Goal: Information Seeking & Learning: Learn about a topic

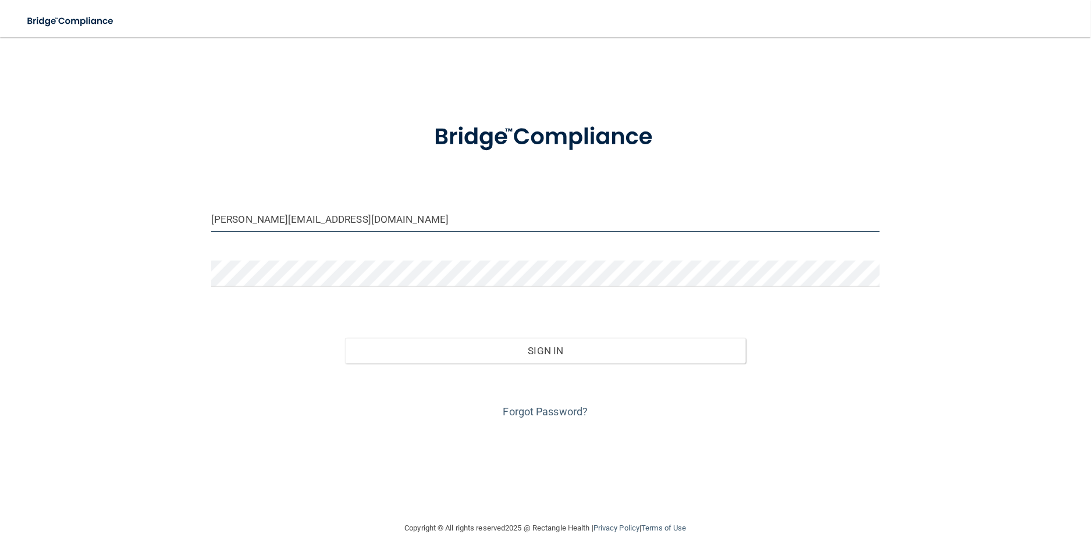
drag, startPoint x: 353, startPoint y: 216, endPoint x: 194, endPoint y: 195, distance: 159.7
click at [194, 195] on div "[PERSON_NAME][EMAIL_ADDRESS][DOMAIN_NAME] Invalid email/password. You don't hav…" at bounding box center [545, 279] width 1045 height 461
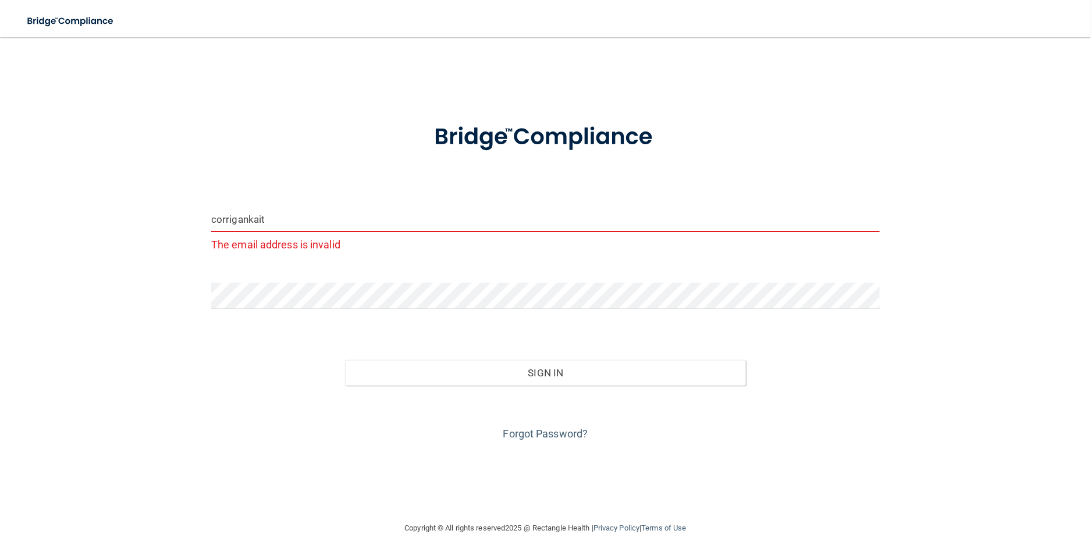
type input "[EMAIL_ADDRESS][DOMAIN_NAME]"
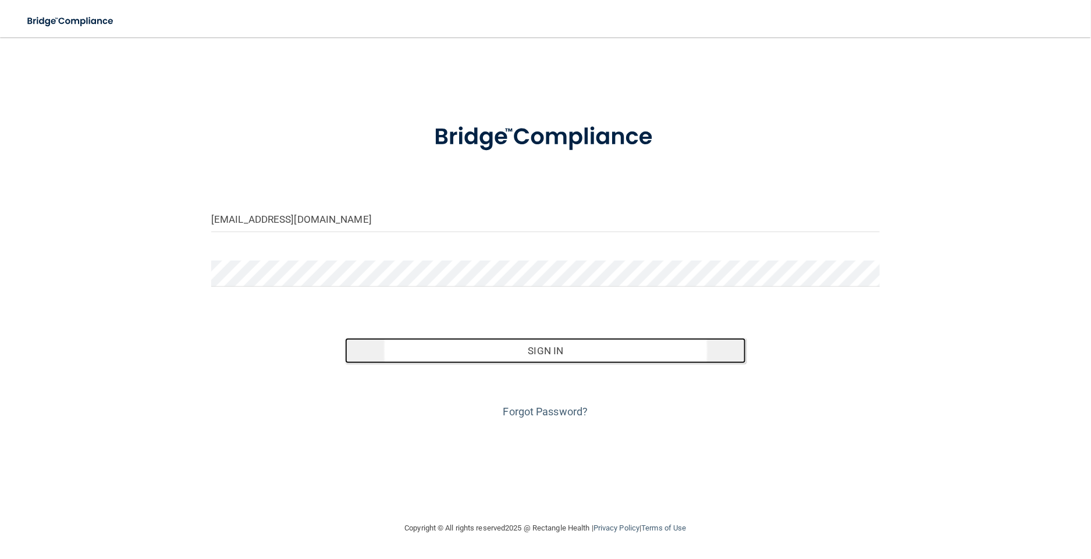
click at [520, 359] on button "Sign In" at bounding box center [545, 351] width 401 height 26
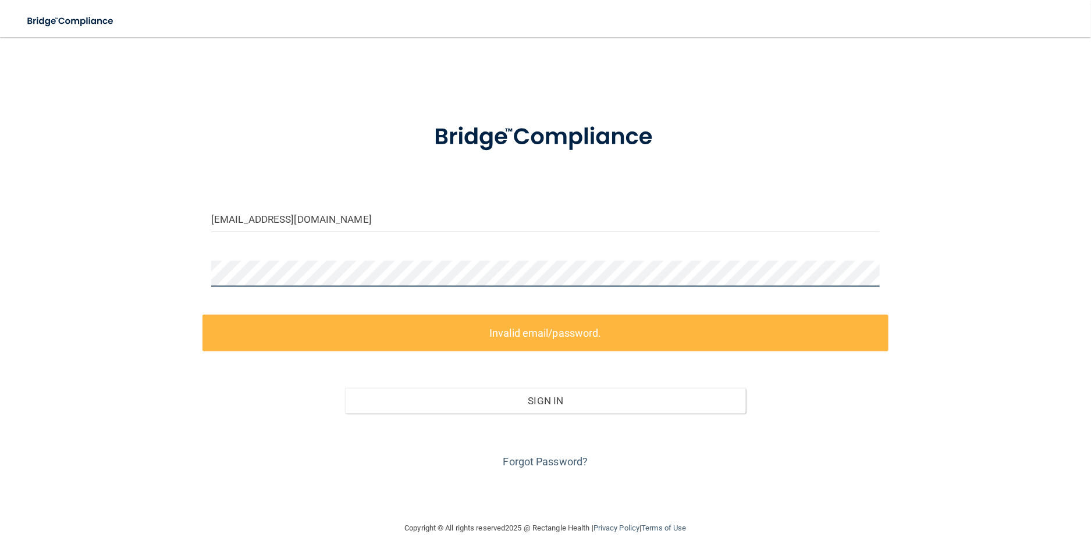
click at [178, 271] on div "[EMAIL_ADDRESS][DOMAIN_NAME] Invalid email/password. You don't have permission …" at bounding box center [545, 279] width 1045 height 461
click at [525, 464] on link "Forgot Password?" at bounding box center [545, 462] width 85 height 12
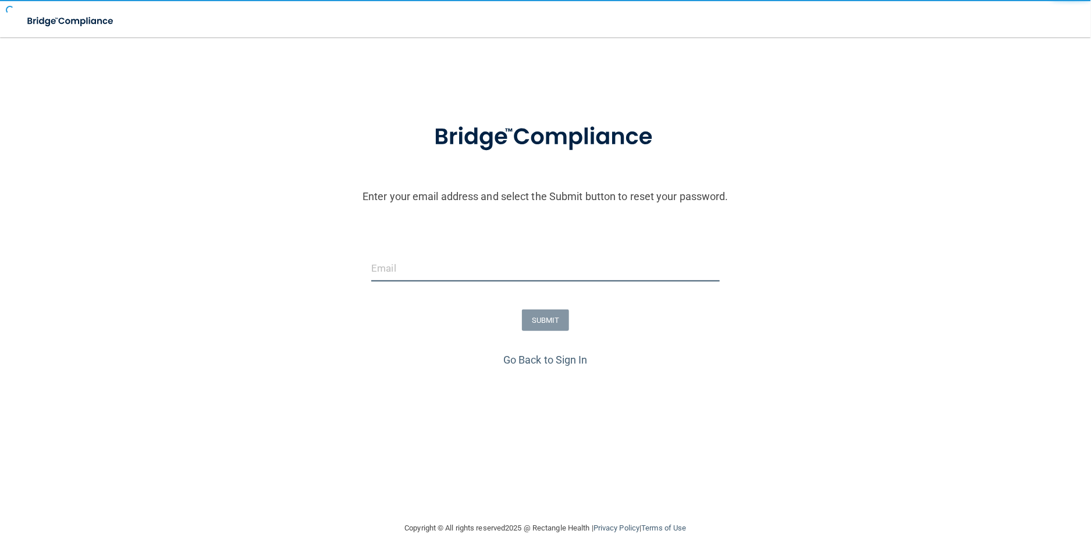
click at [418, 271] on input "email" at bounding box center [545, 269] width 348 height 26
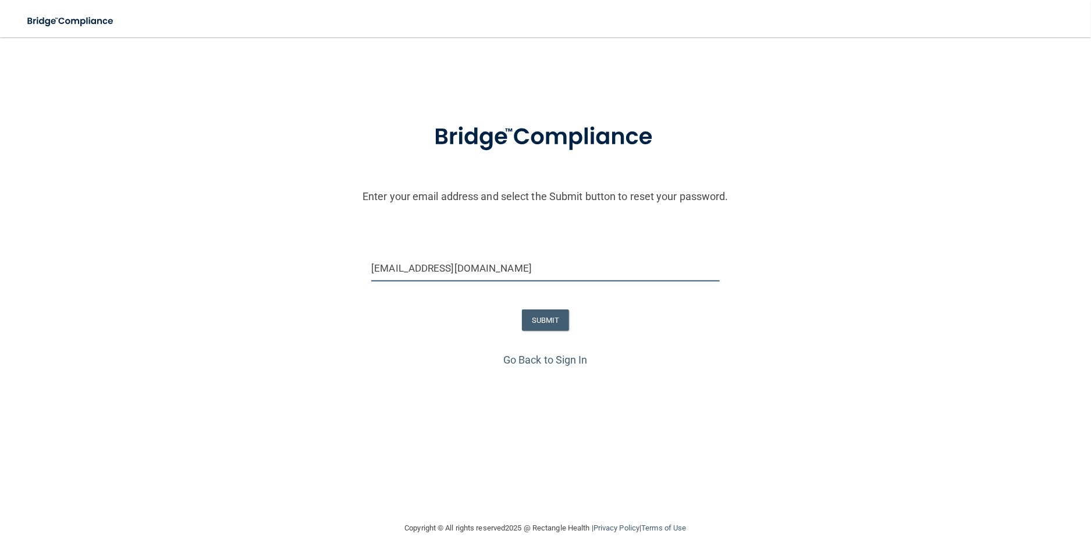
type input "[EMAIL_ADDRESS][DOMAIN_NAME]"
drag, startPoint x: 738, startPoint y: 296, endPoint x: 657, endPoint y: 285, distance: 82.2
click at [738, 296] on form "Enter your email address and select the Submit button to reset your password. […" at bounding box center [546, 228] width 1080 height 243
click at [544, 329] on button "SUBMIT" at bounding box center [545, 321] width 47 height 22
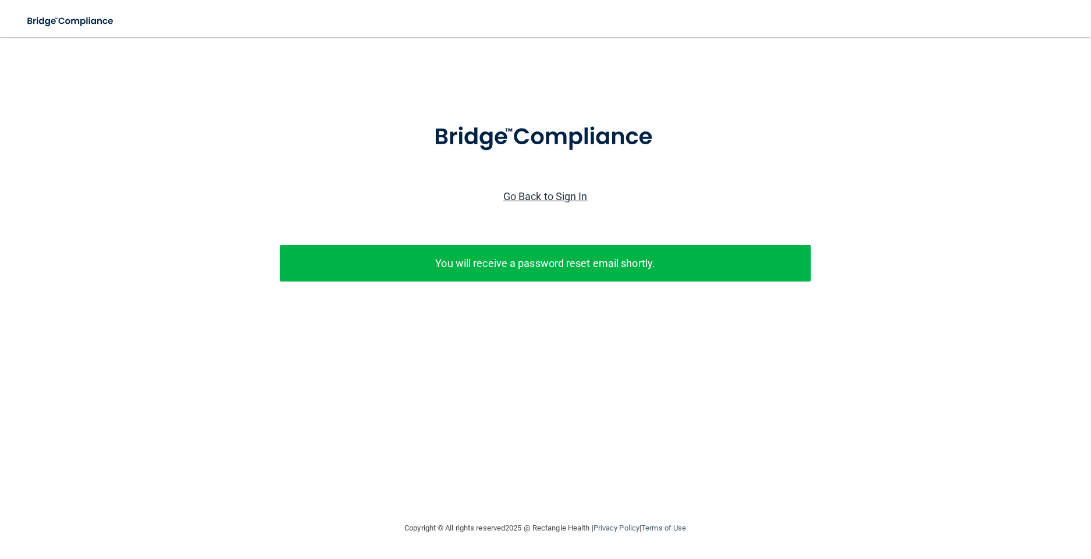
click at [542, 192] on link "Go Back to Sign In" at bounding box center [545, 196] width 84 height 12
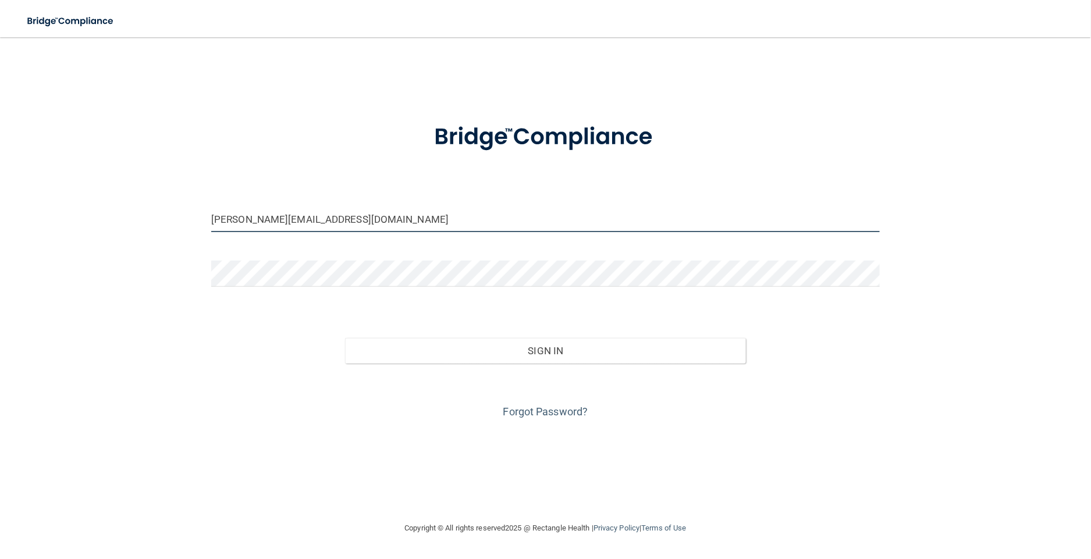
drag, startPoint x: 356, startPoint y: 217, endPoint x: 201, endPoint y: 208, distance: 155.0
click at [201, 208] on div "[PERSON_NAME][EMAIL_ADDRESS][DOMAIN_NAME] Invalid email/password. You don't hav…" at bounding box center [545, 279] width 1045 height 461
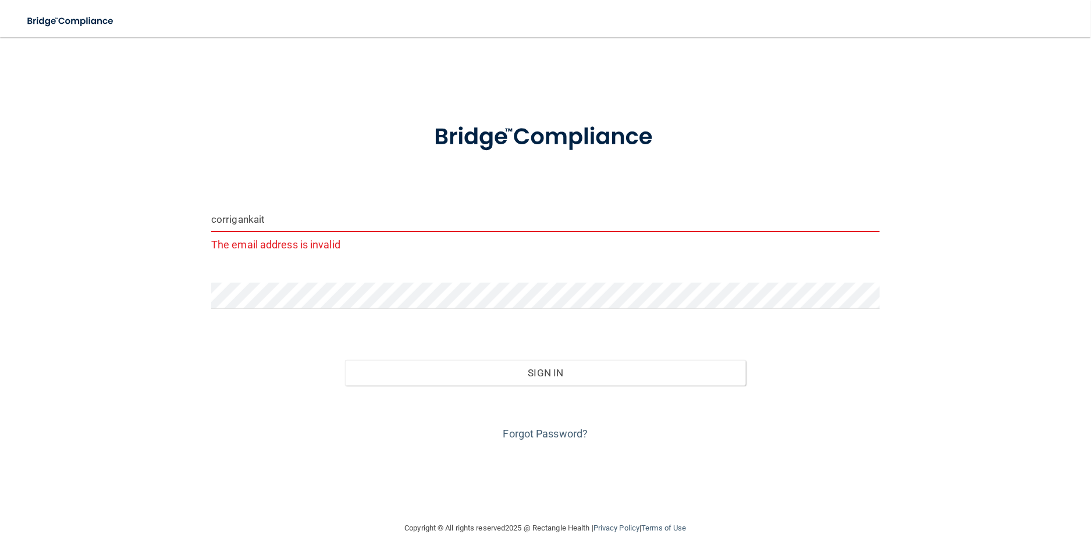
type input "[EMAIL_ADDRESS][DOMAIN_NAME]"
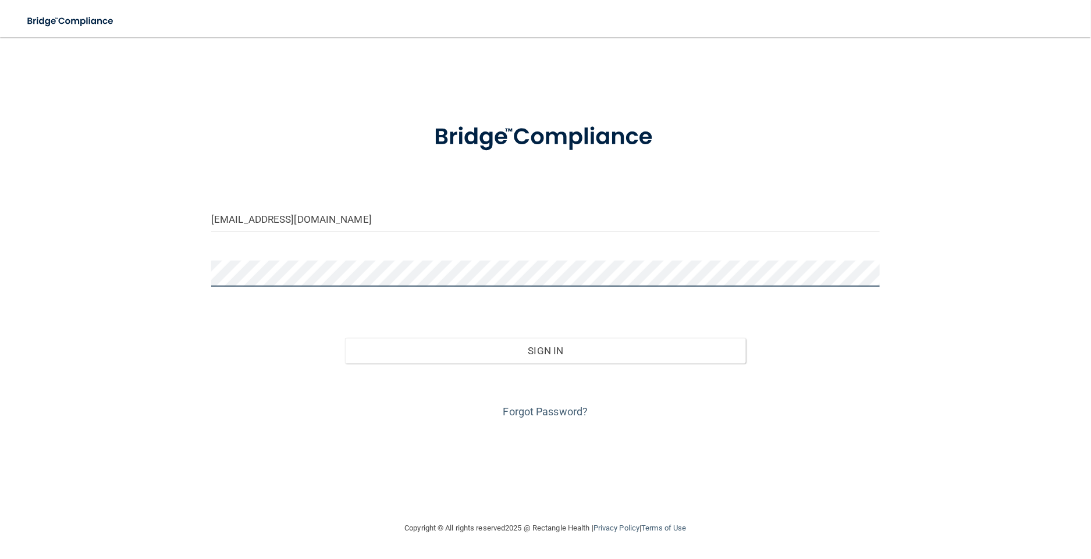
click at [196, 277] on div "[EMAIL_ADDRESS][DOMAIN_NAME] Invalid email/password. You don't have permission …" at bounding box center [545, 279] width 1045 height 461
click at [345, 338] on button "Sign In" at bounding box center [545, 351] width 401 height 26
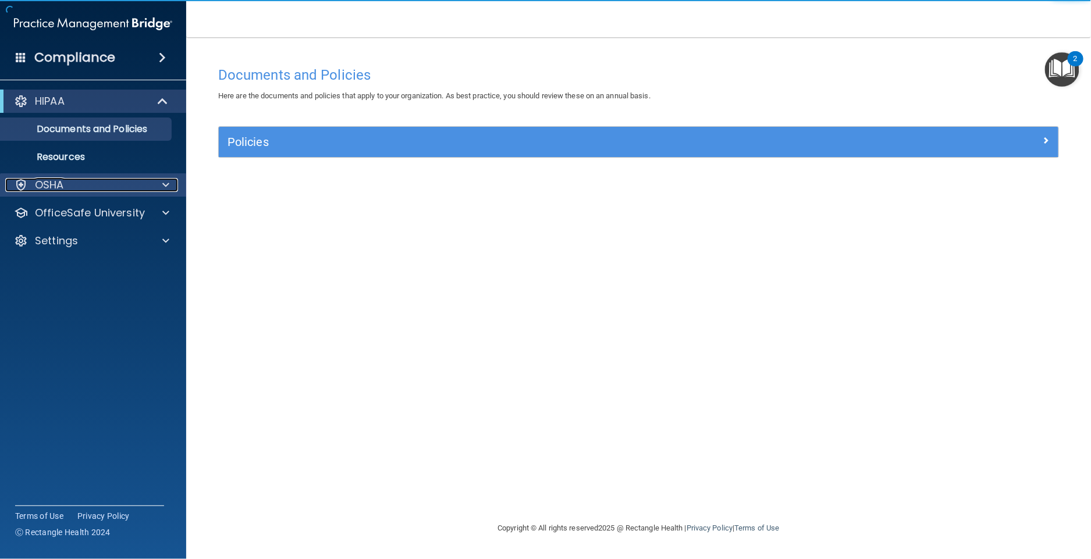
click at [166, 183] on span at bounding box center [165, 185] width 7 height 14
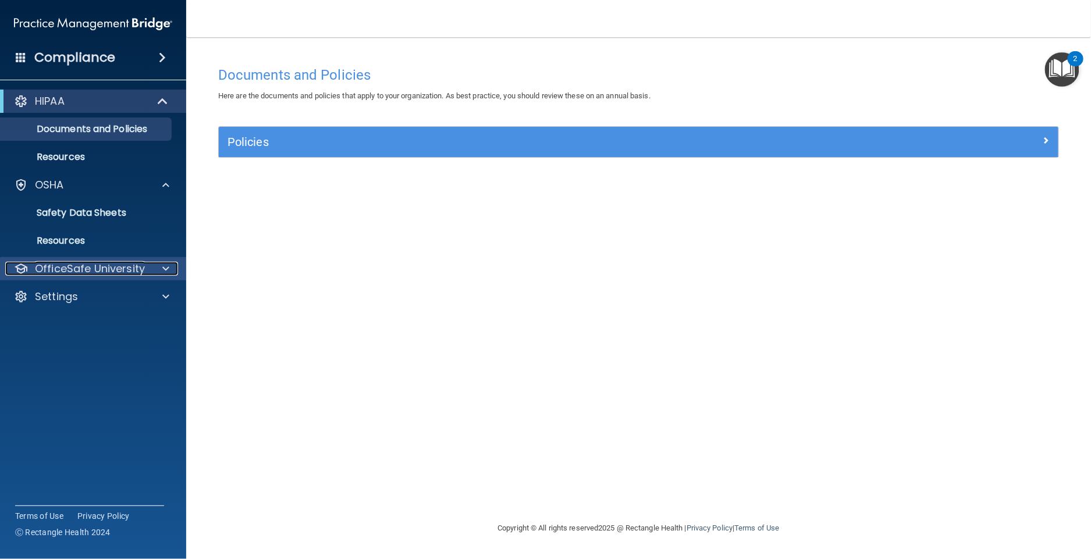
click at [146, 266] on div "OfficeSafe University" at bounding box center [77, 269] width 144 height 14
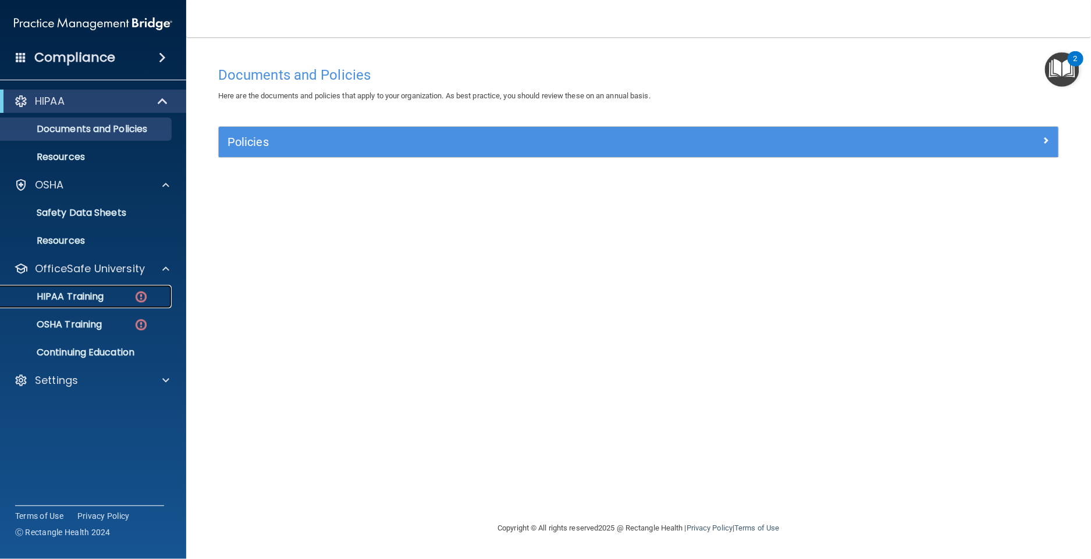
click at [126, 291] on div "HIPAA Training" at bounding box center [87, 297] width 159 height 12
